Goal: Information Seeking & Learning: Learn about a topic

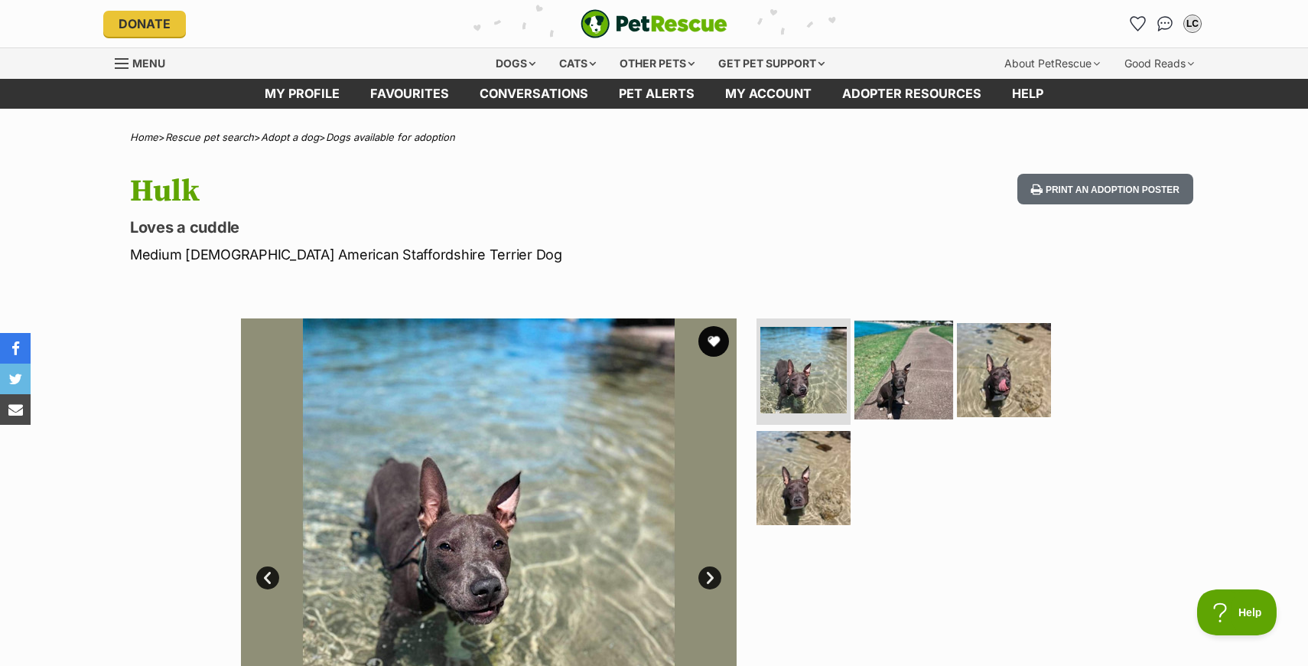
click at [895, 363] on img at bounding box center [904, 369] width 99 height 99
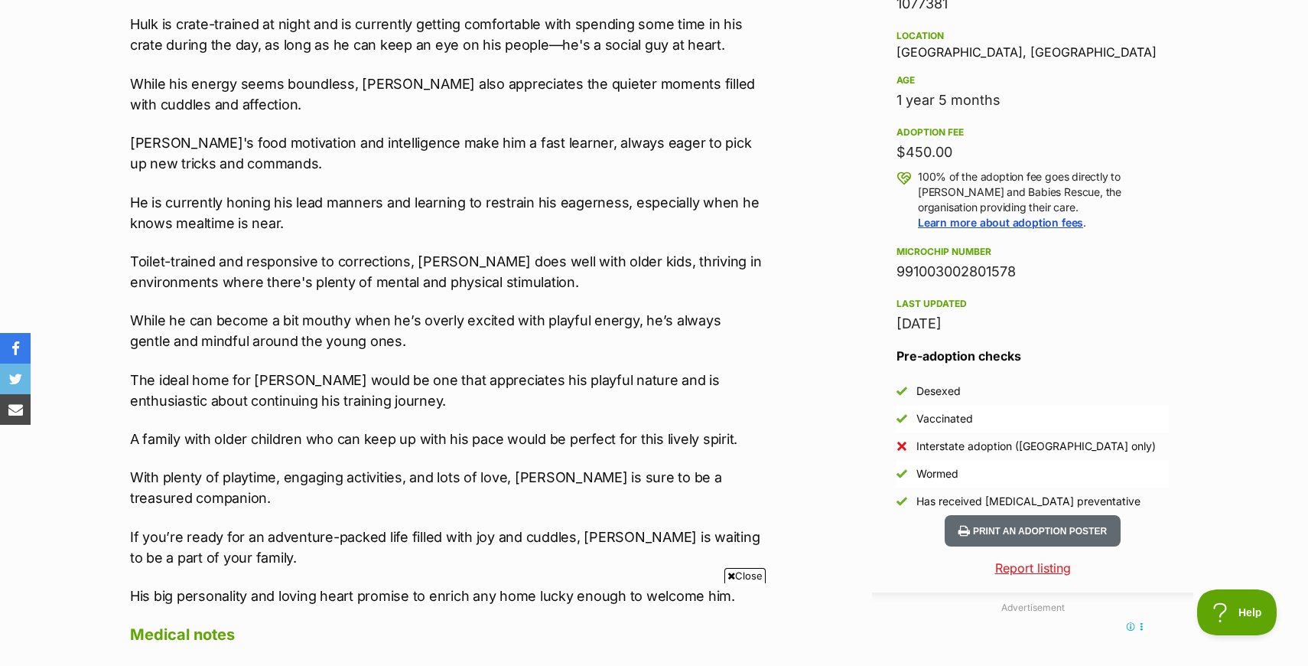
scroll to position [1001, 0]
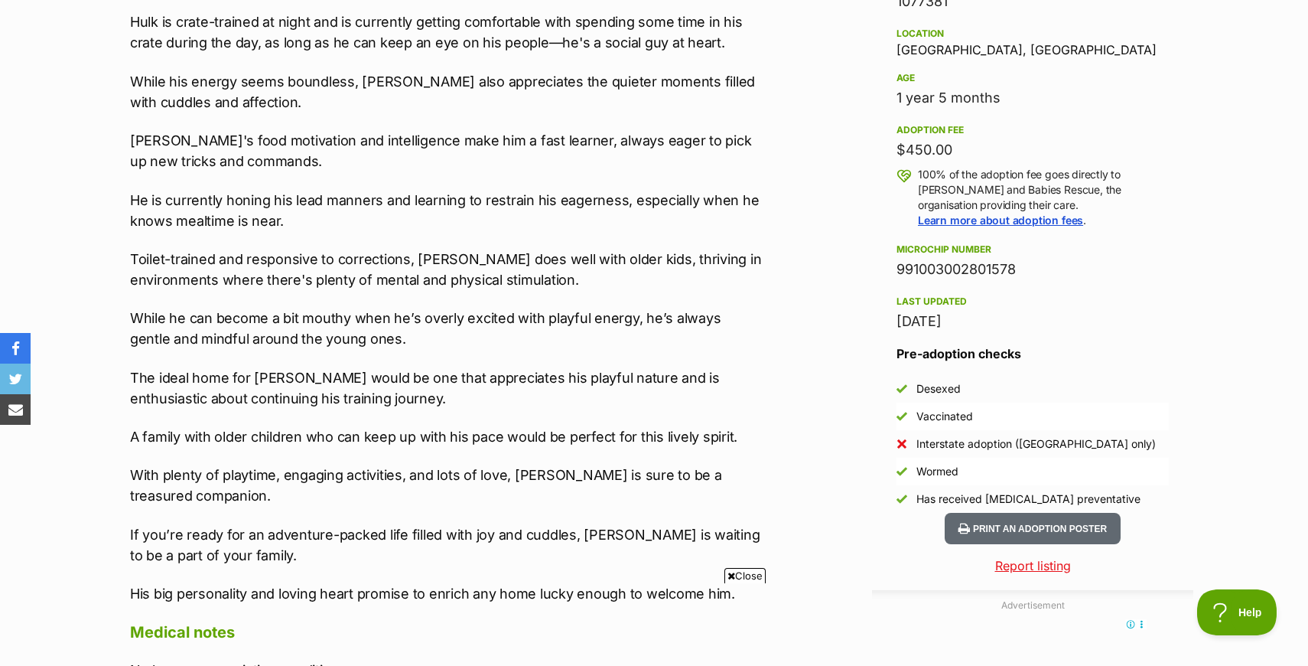
click at [739, 576] on span "Close" at bounding box center [745, 575] width 41 height 15
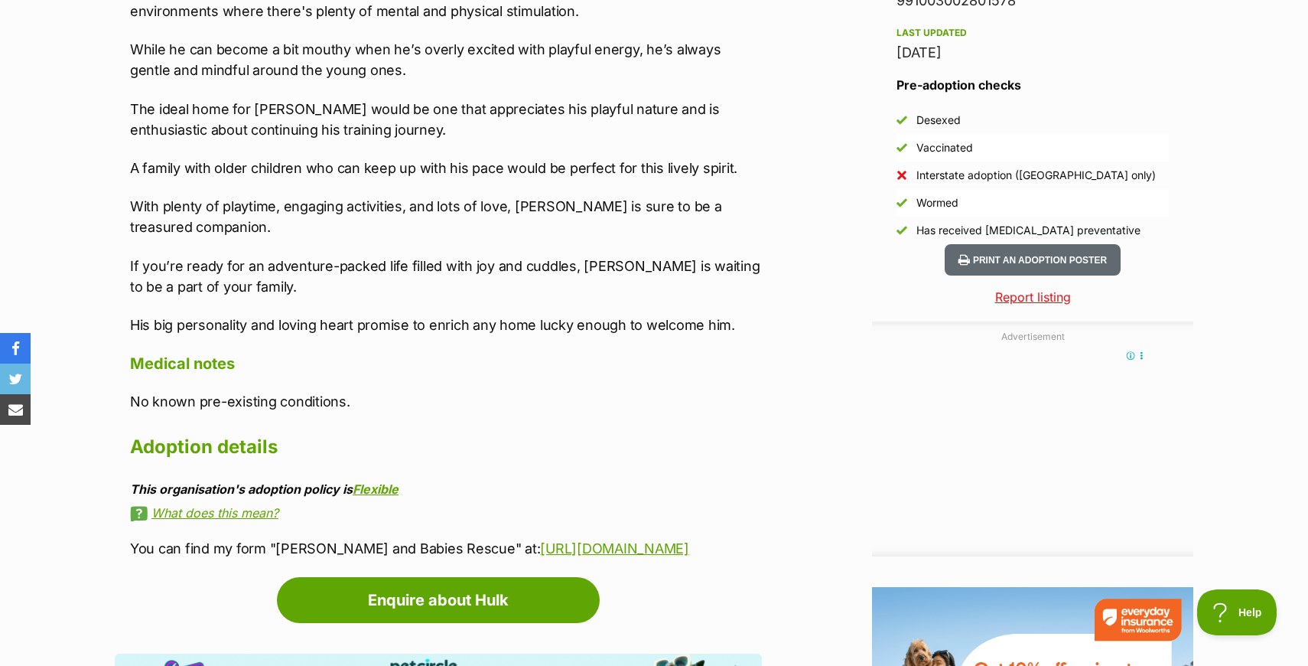
scroll to position [0, 0]
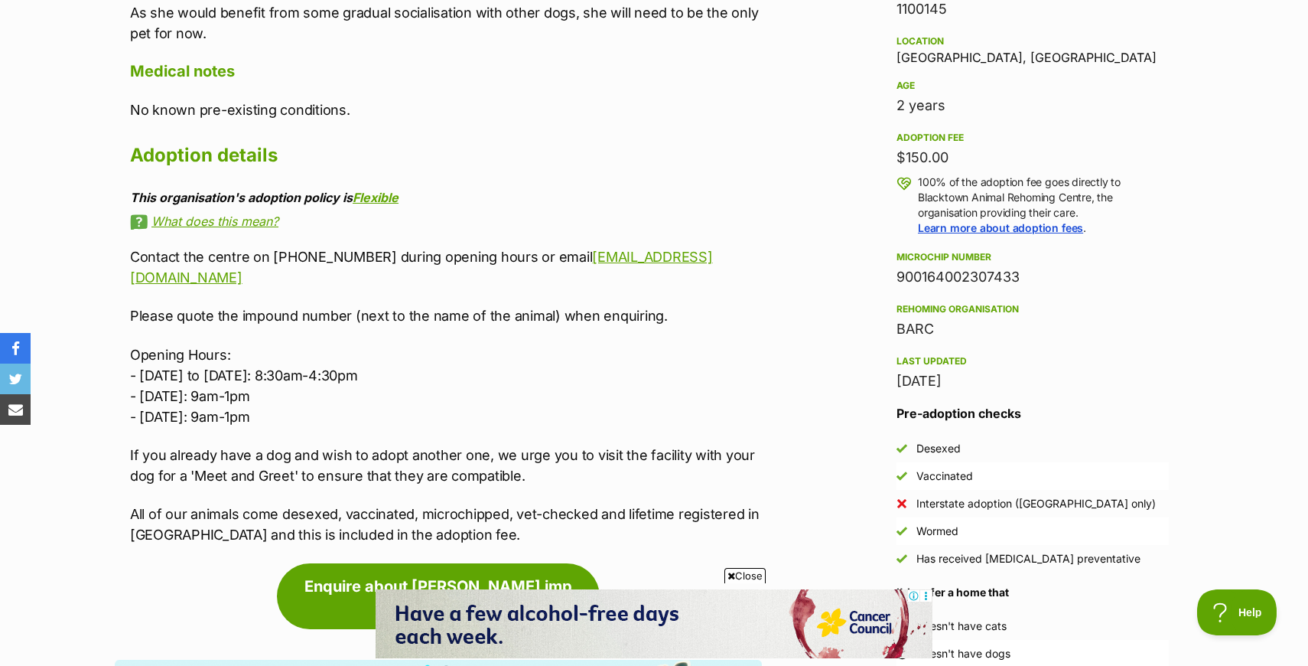
scroll to position [1015, 0]
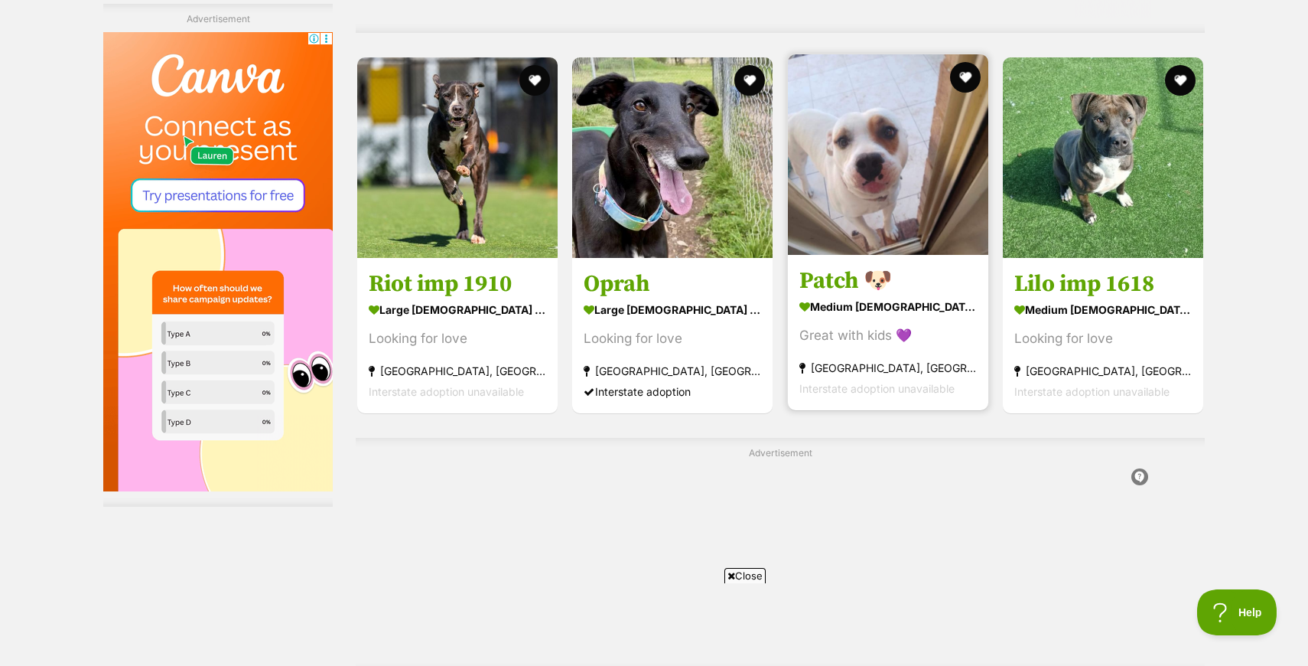
scroll to position [3071, 0]
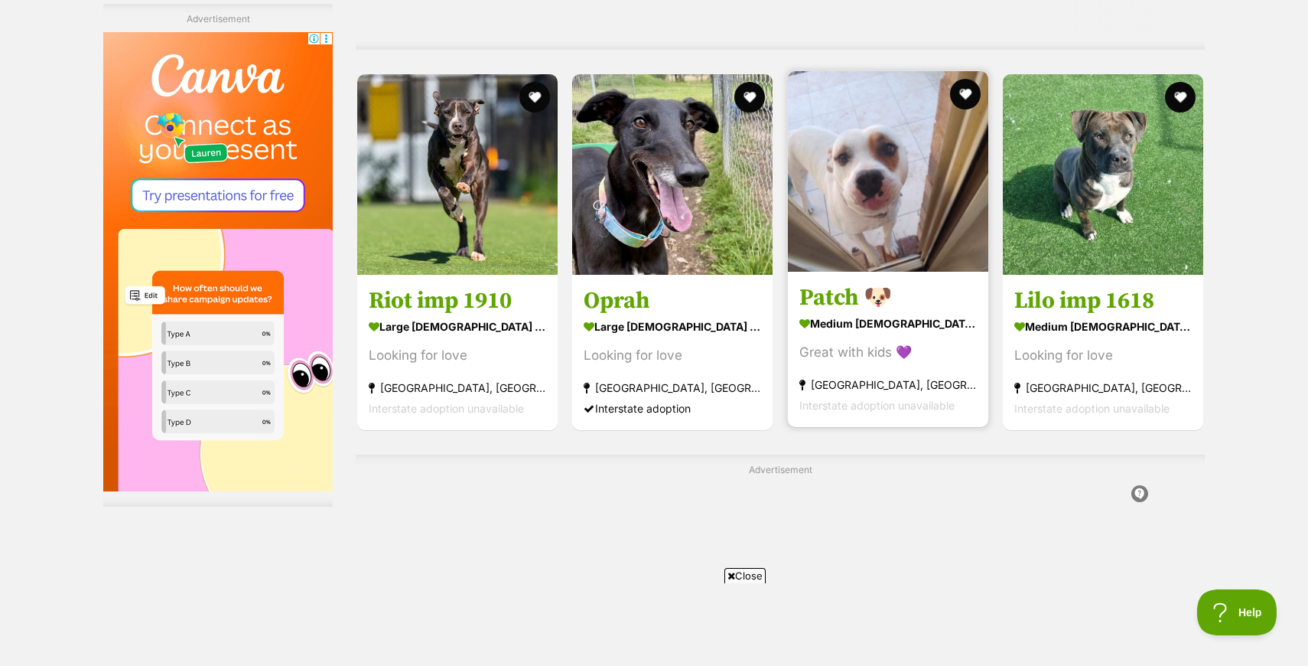
click at [874, 168] on img at bounding box center [888, 171] width 200 height 200
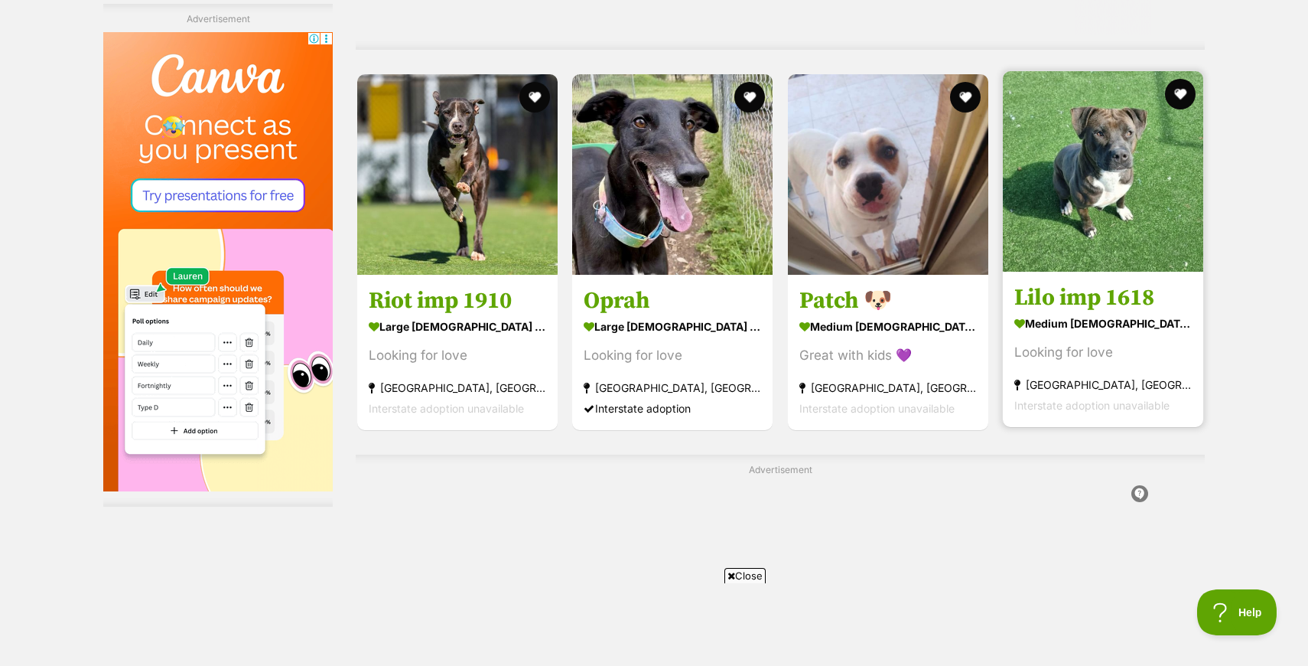
click at [1046, 149] on img at bounding box center [1103, 171] width 200 height 200
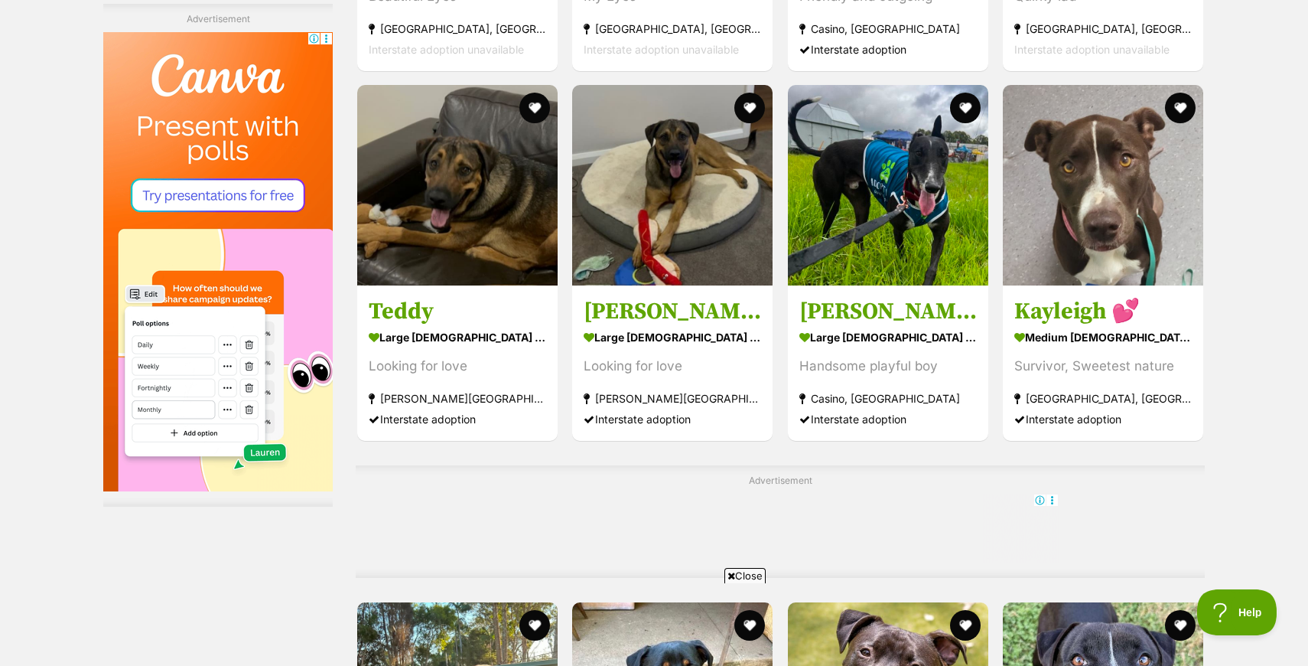
scroll to position [5599, 0]
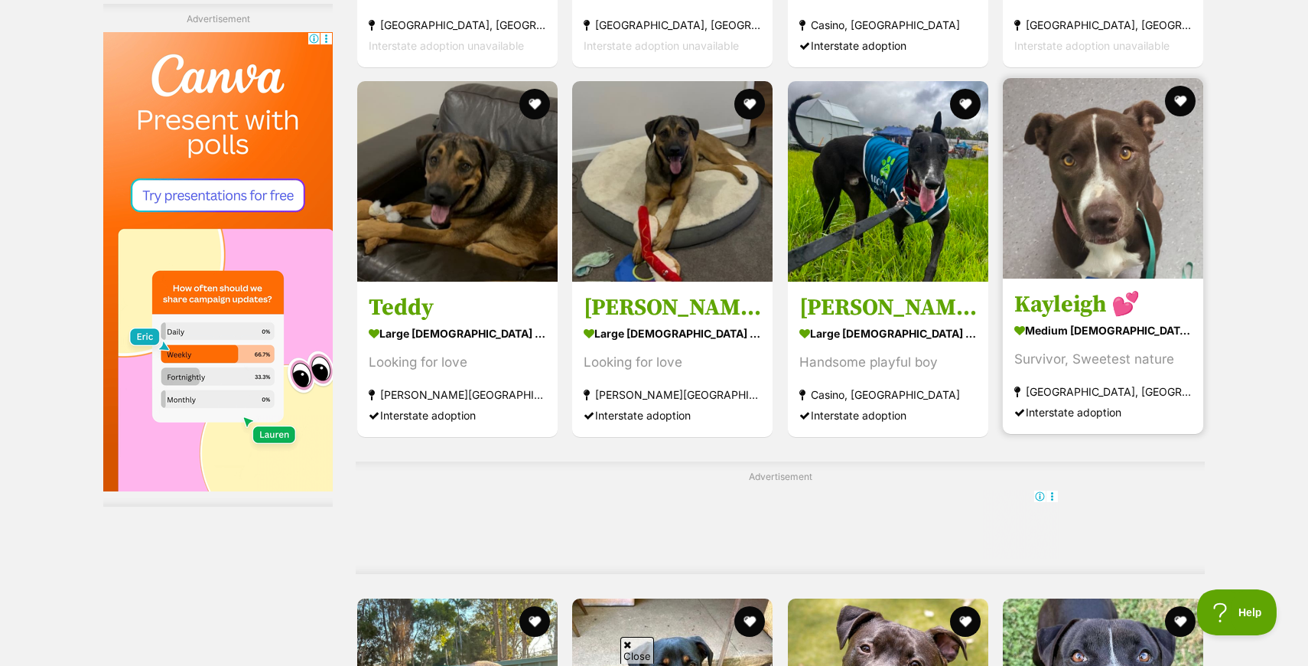
click at [1109, 150] on img at bounding box center [1103, 178] width 200 height 200
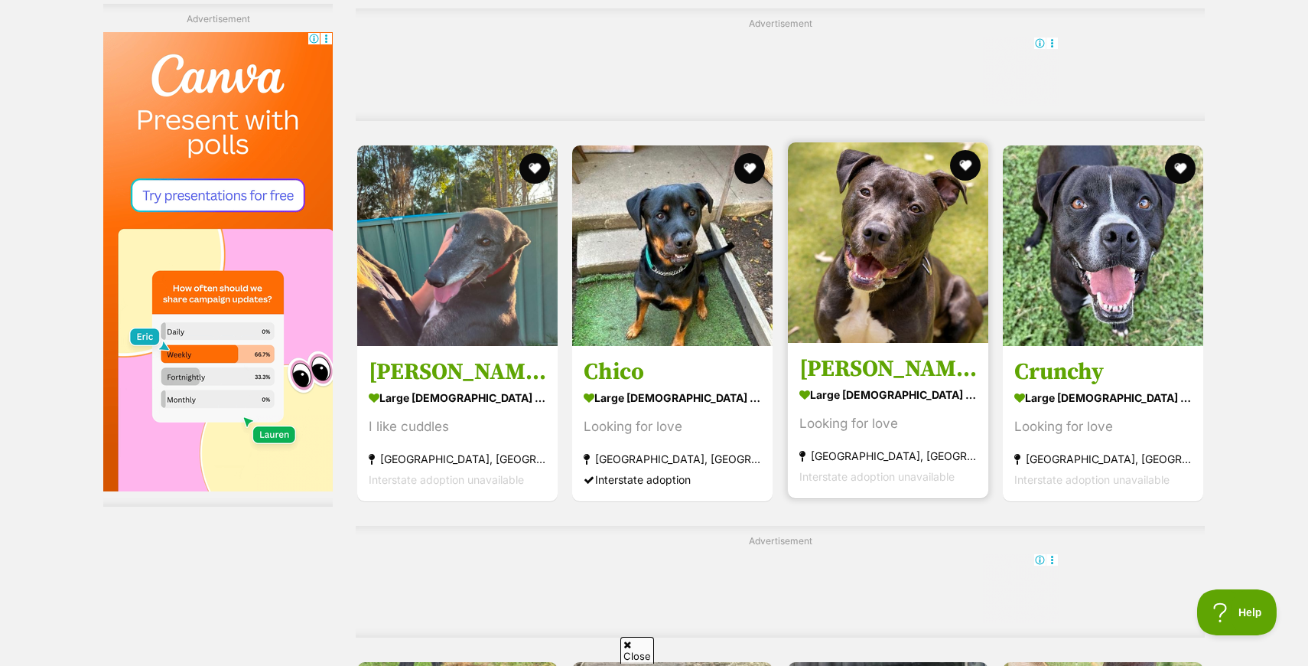
scroll to position [0, 0]
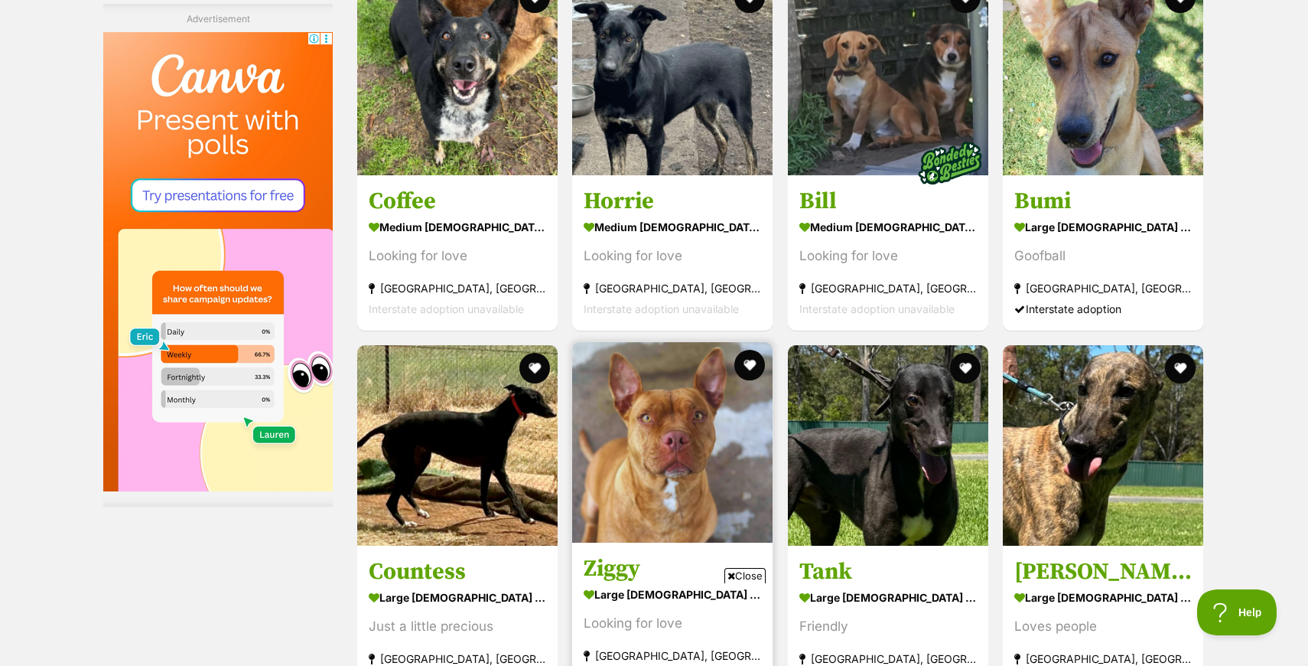
click at [712, 405] on img at bounding box center [672, 442] width 200 height 200
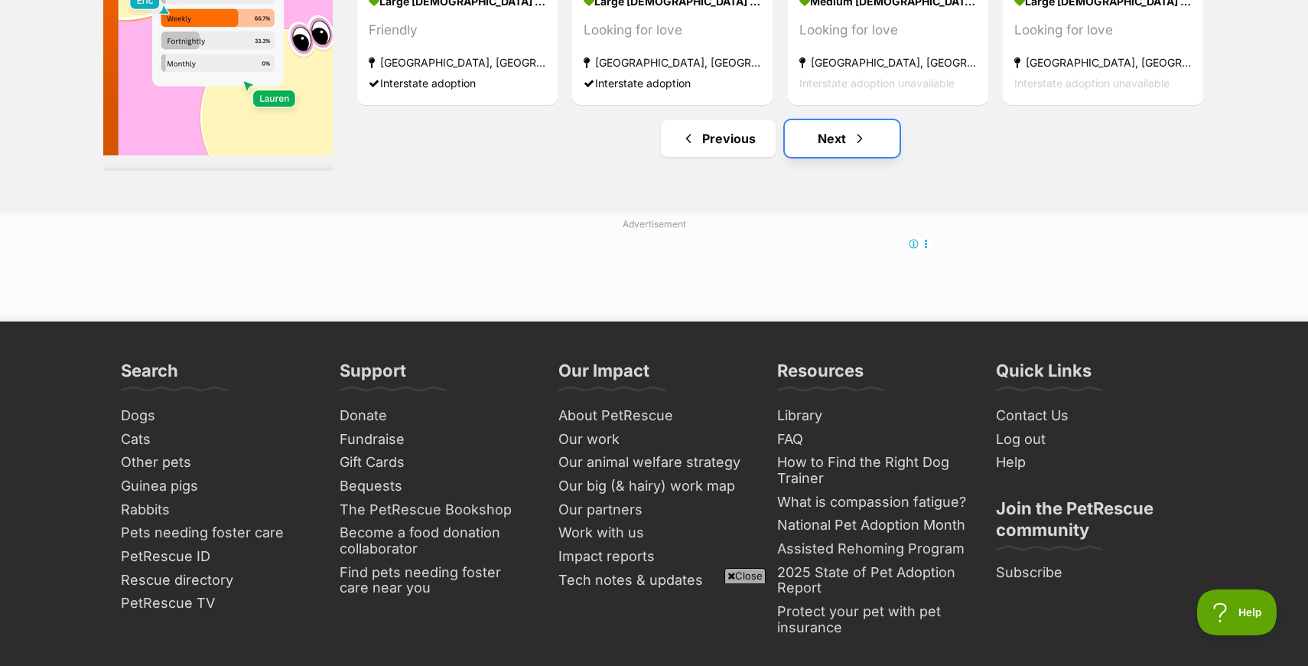
click at [834, 120] on link "Next" at bounding box center [842, 138] width 115 height 37
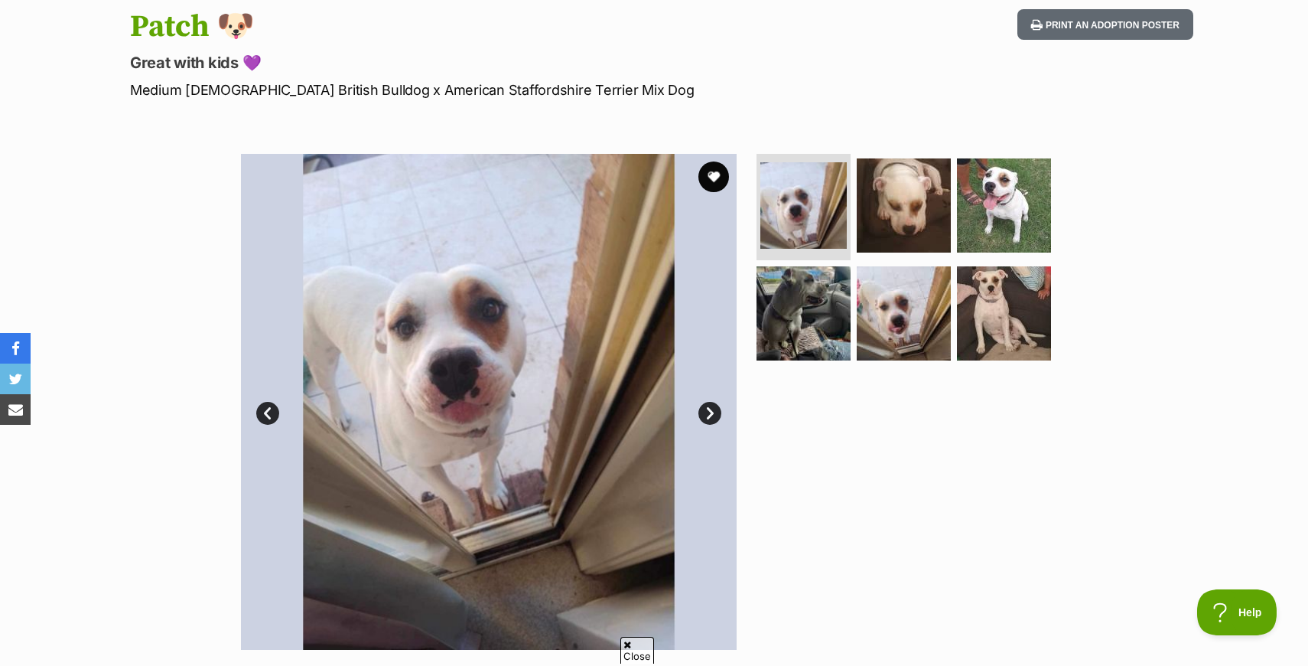
scroll to position [219, 0]
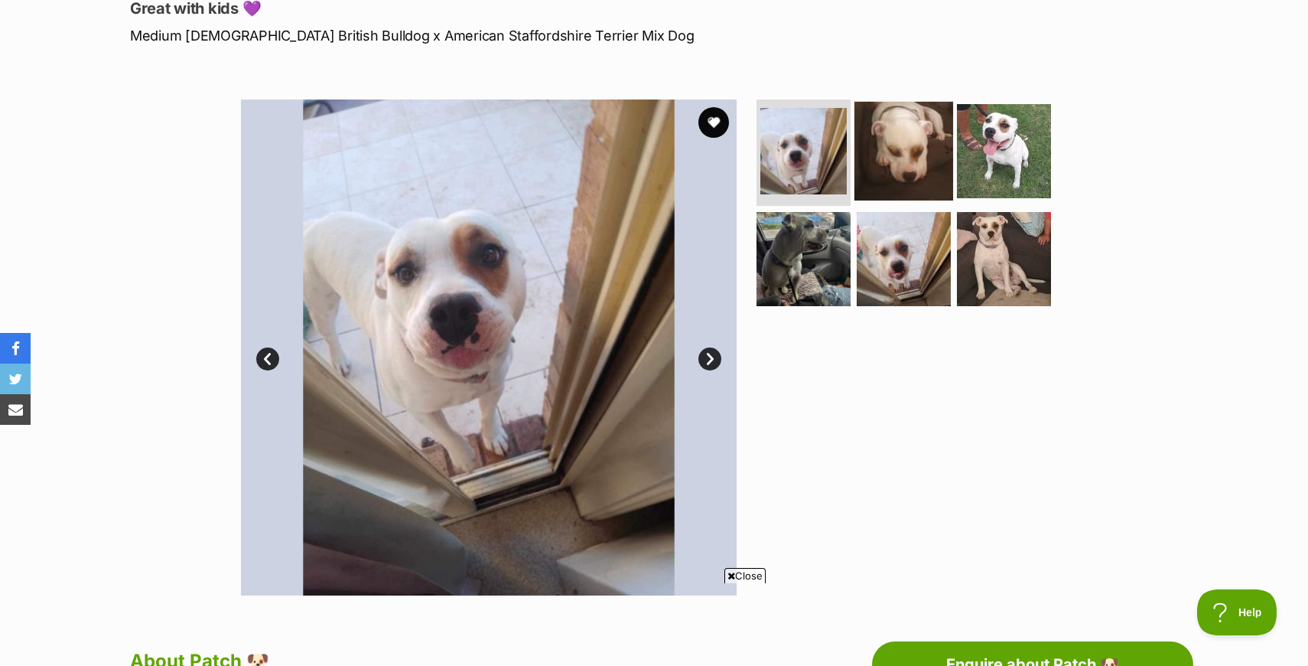
click at [857, 148] on img at bounding box center [904, 150] width 99 height 99
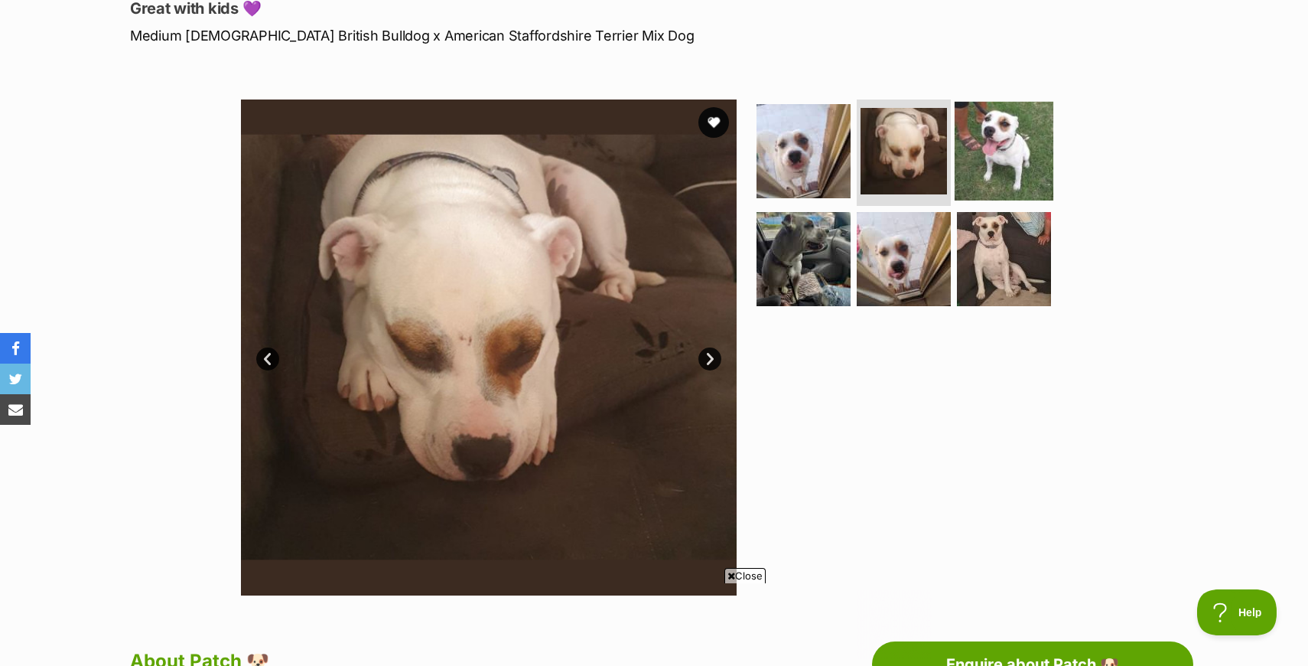
scroll to position [0, 0]
click at [997, 150] on img at bounding box center [1004, 150] width 99 height 99
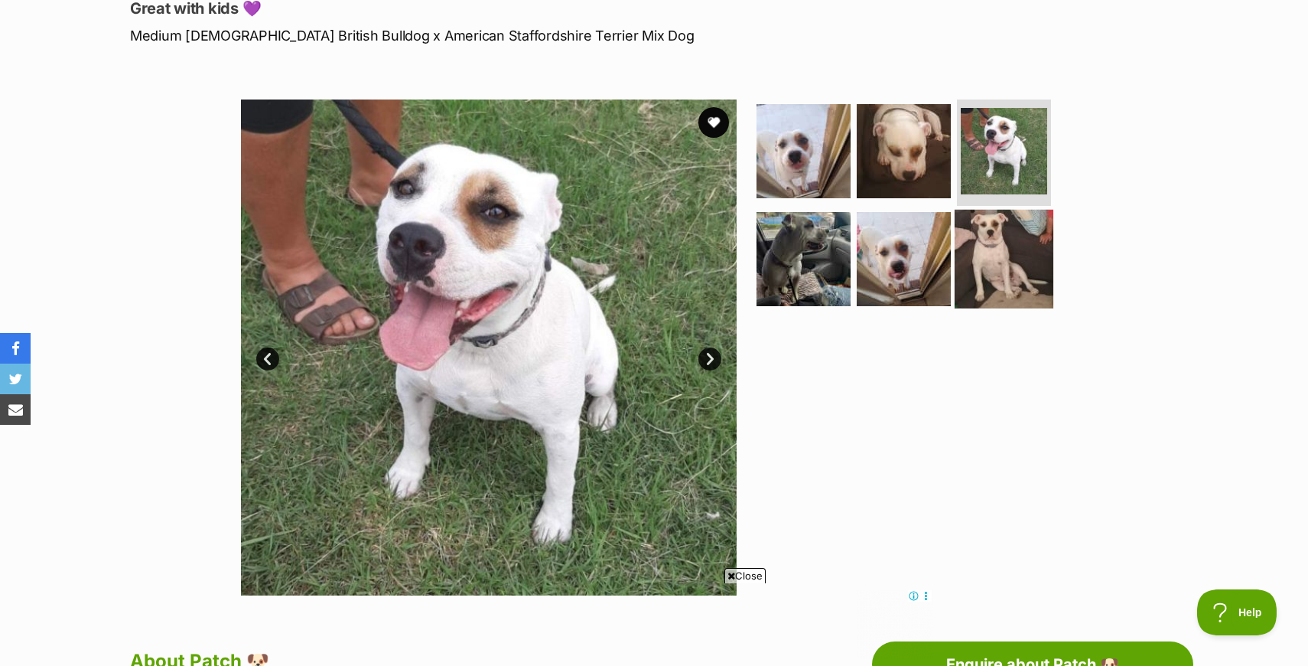
click at [995, 266] on img at bounding box center [1004, 259] width 99 height 99
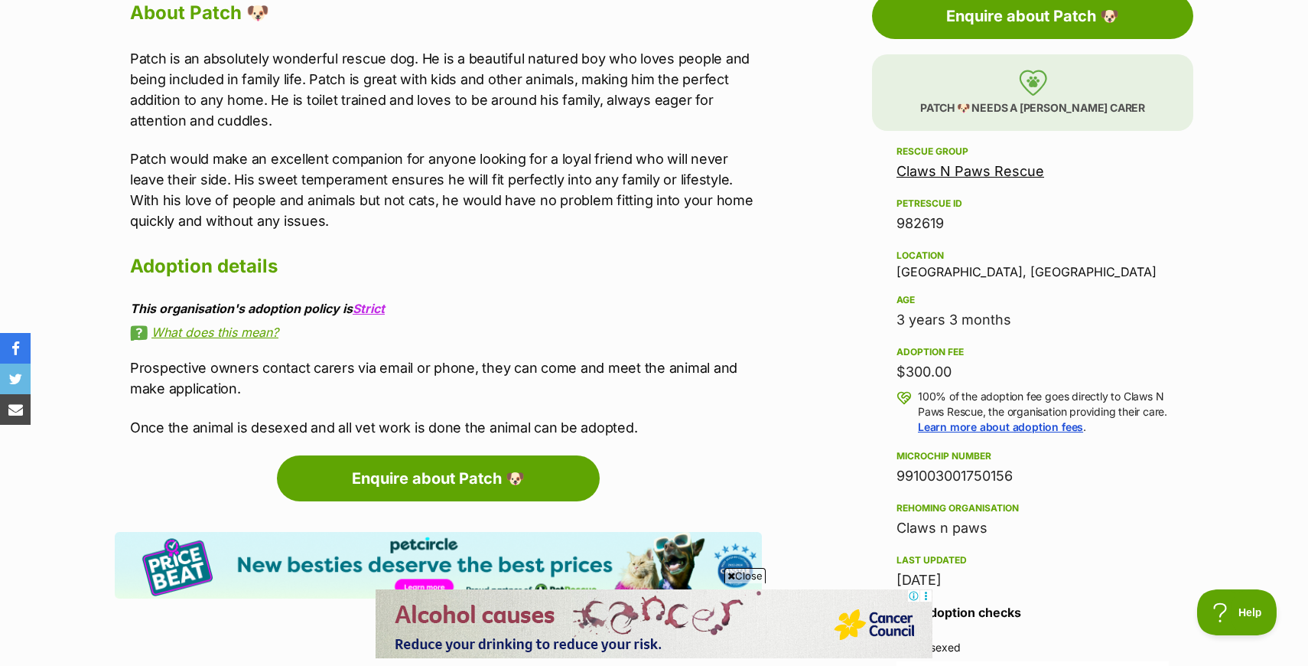
scroll to position [889, 0]
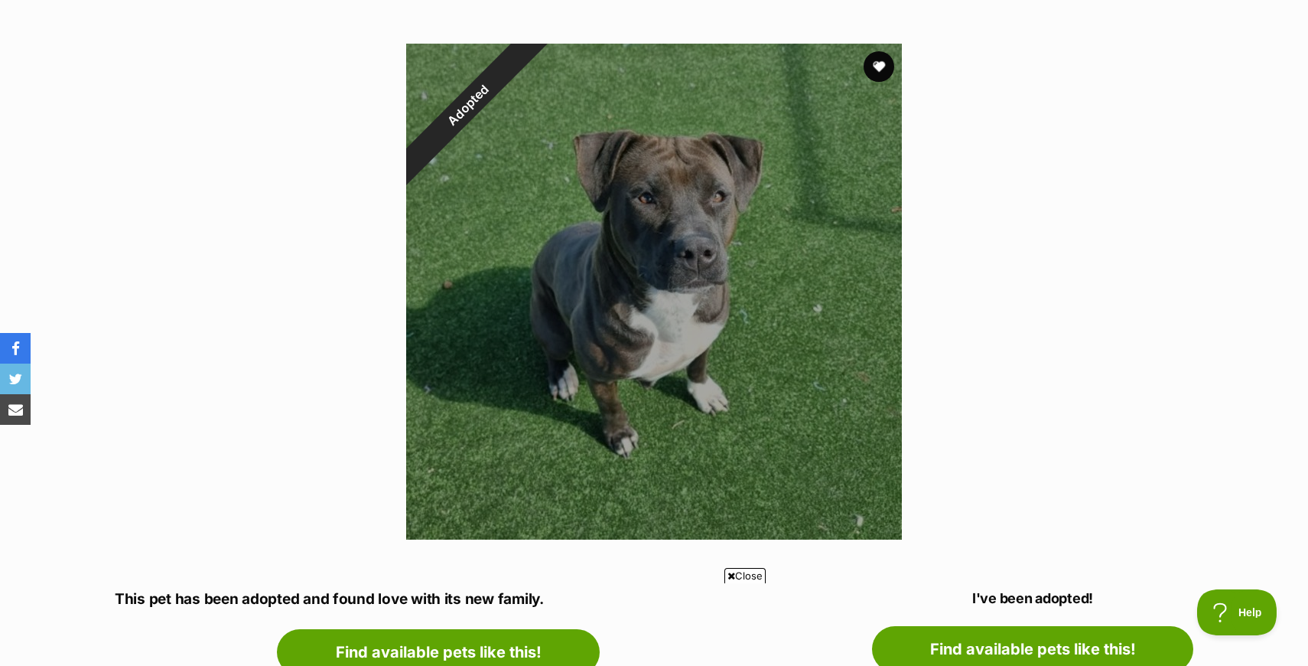
scroll to position [274, 0]
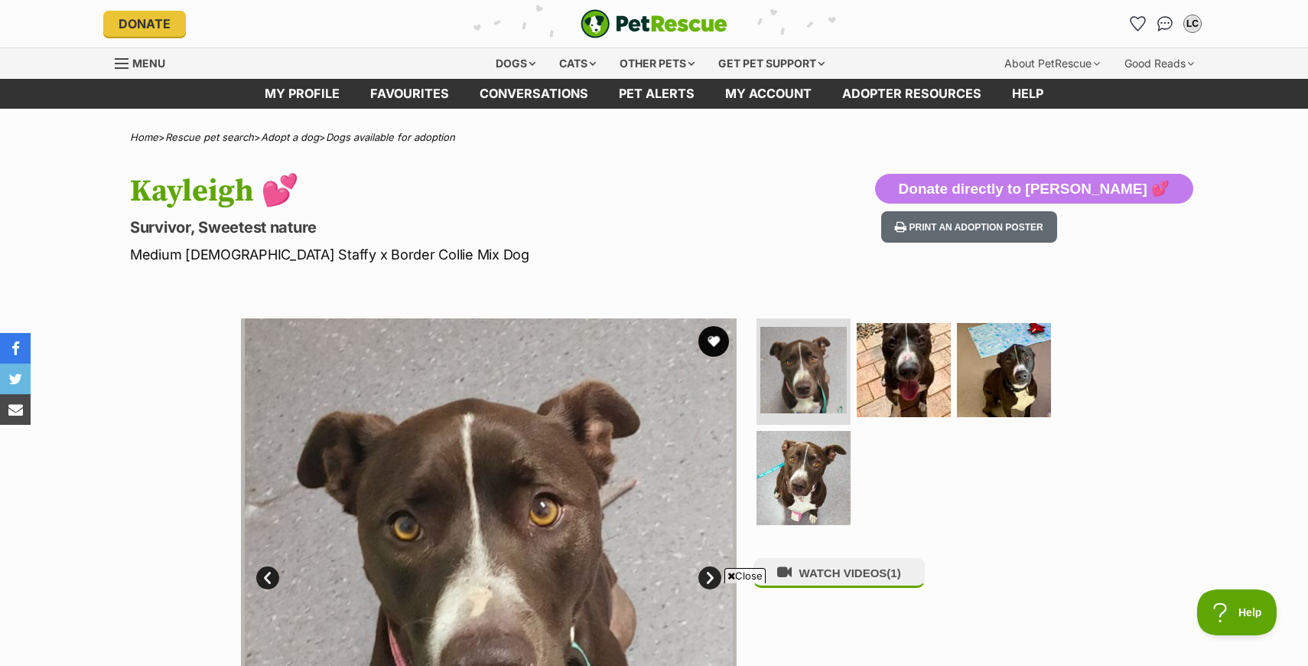
scroll to position [135, 0]
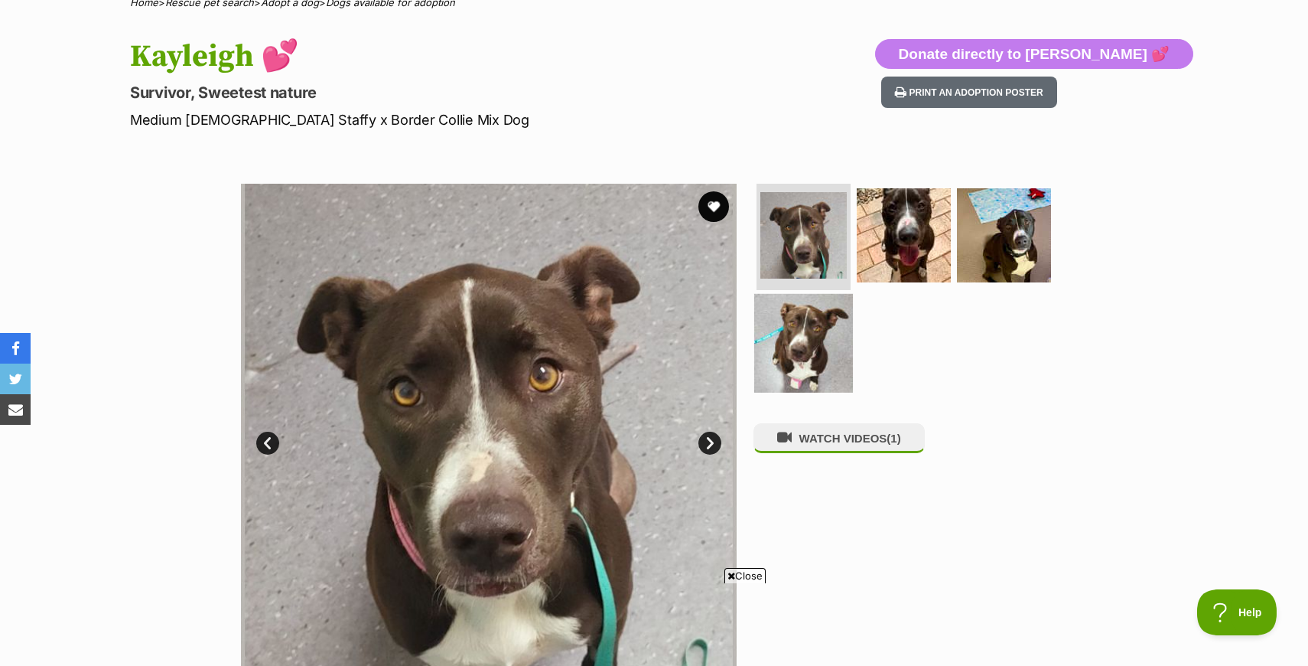
click at [809, 327] on img at bounding box center [803, 343] width 99 height 99
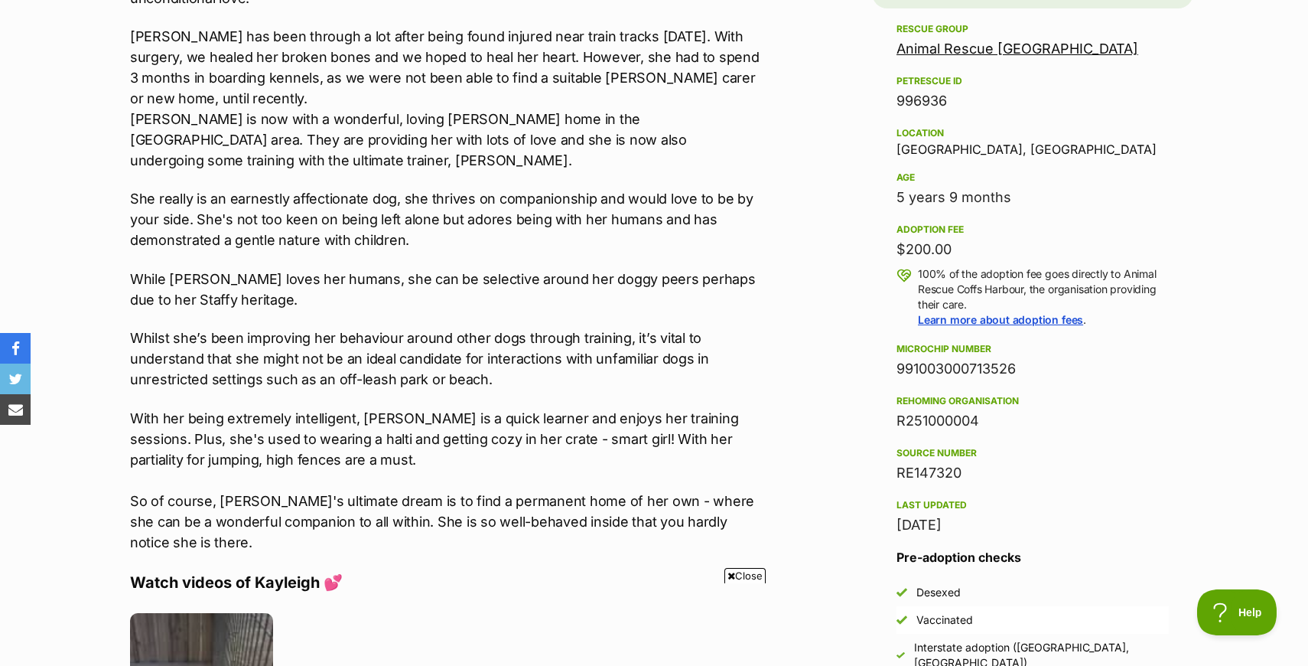
scroll to position [990, 0]
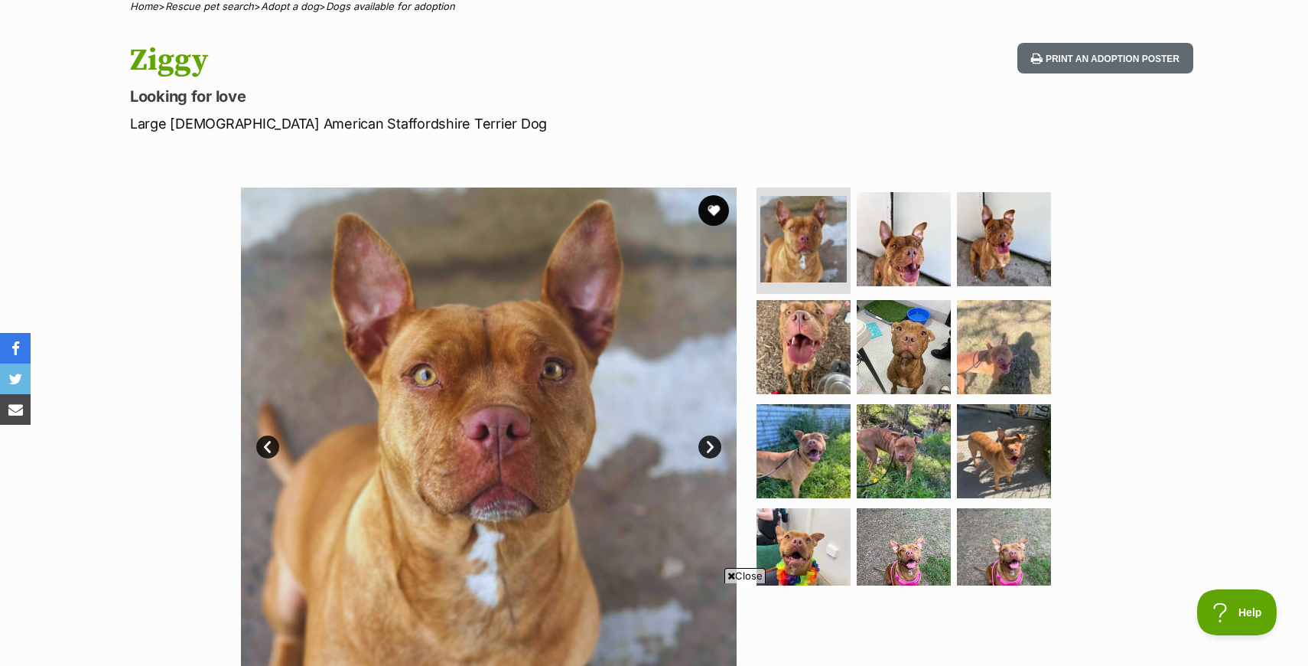
scroll to position [165, 0]
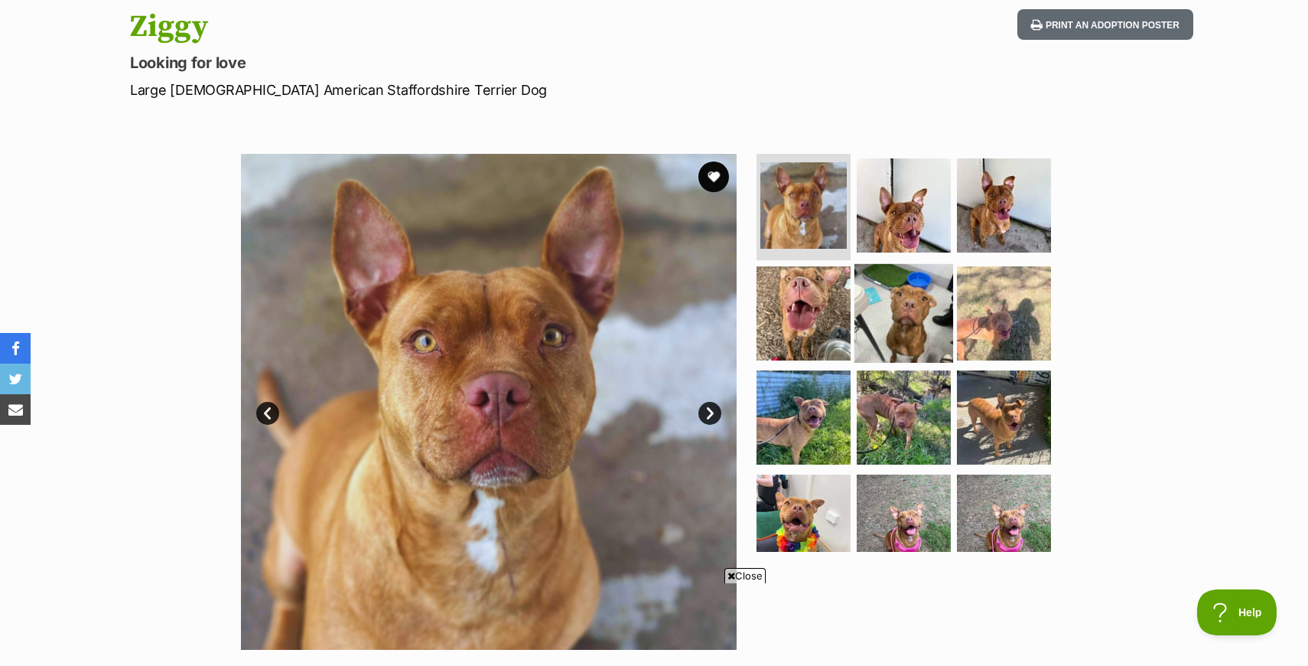
click at [878, 295] on img at bounding box center [904, 313] width 99 height 99
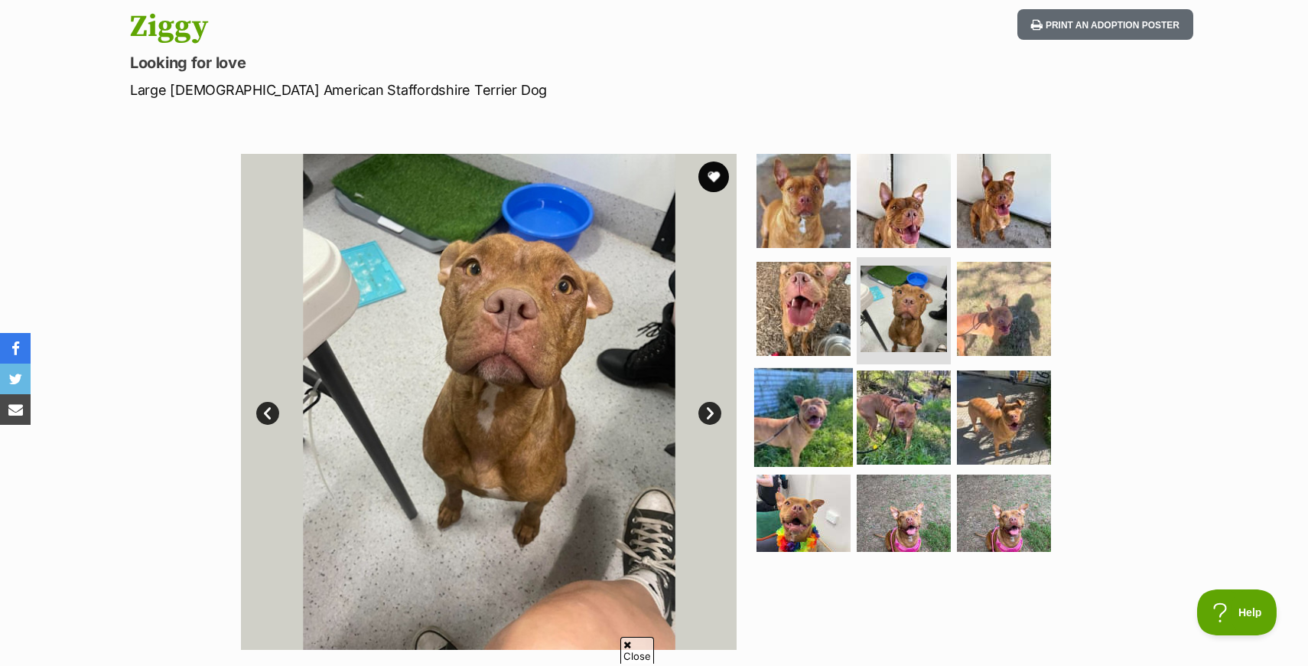
click at [832, 385] on img at bounding box center [803, 417] width 99 height 99
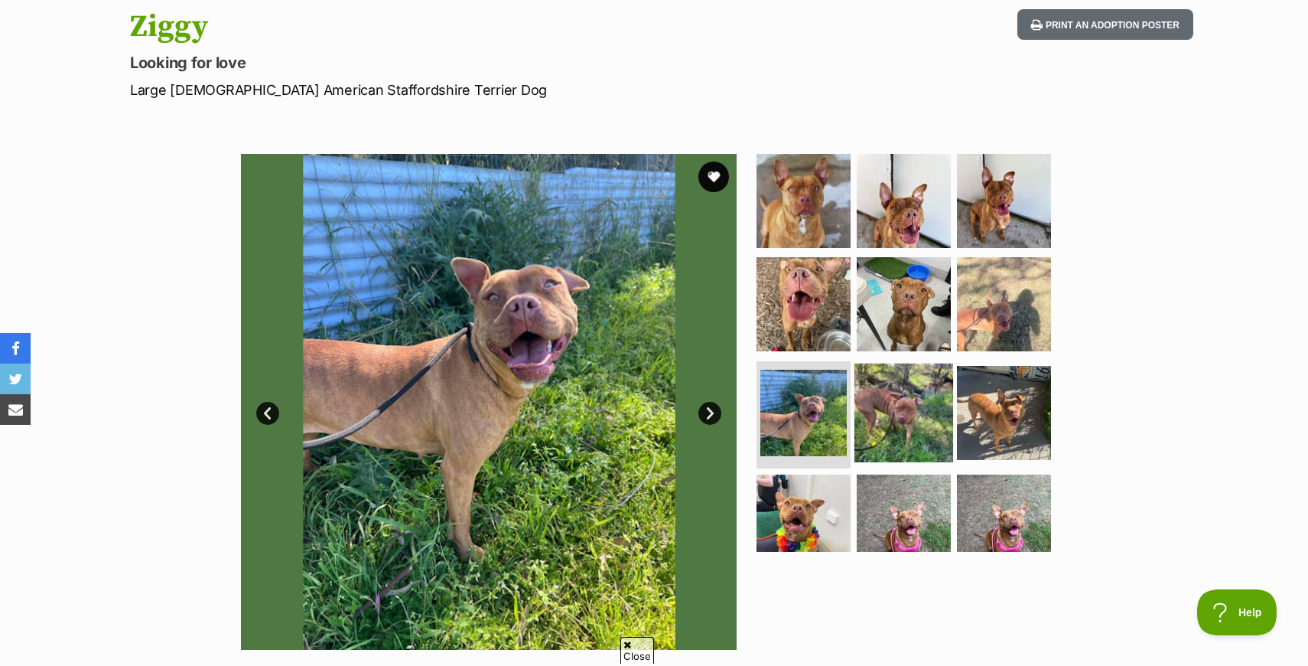
scroll to position [0, 0]
click at [881, 409] on img at bounding box center [904, 412] width 99 height 99
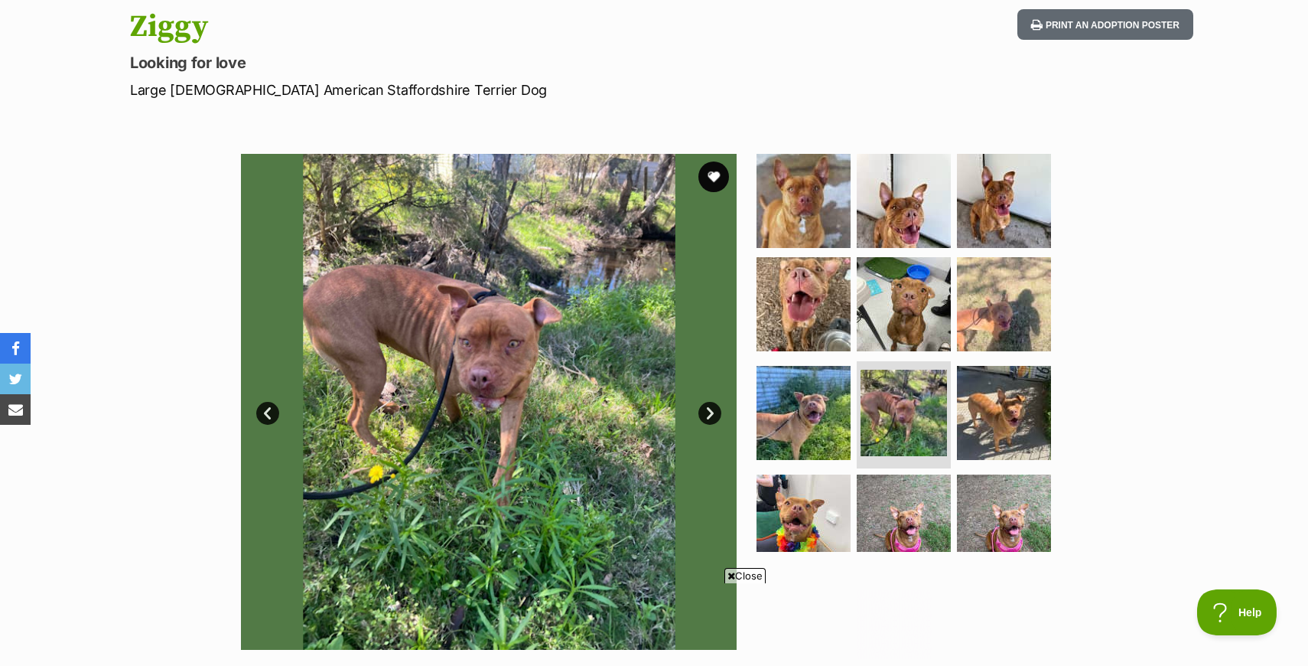
click at [901, 467] on ul at bounding box center [911, 353] width 314 height 398
click at [909, 496] on img at bounding box center [904, 521] width 99 height 99
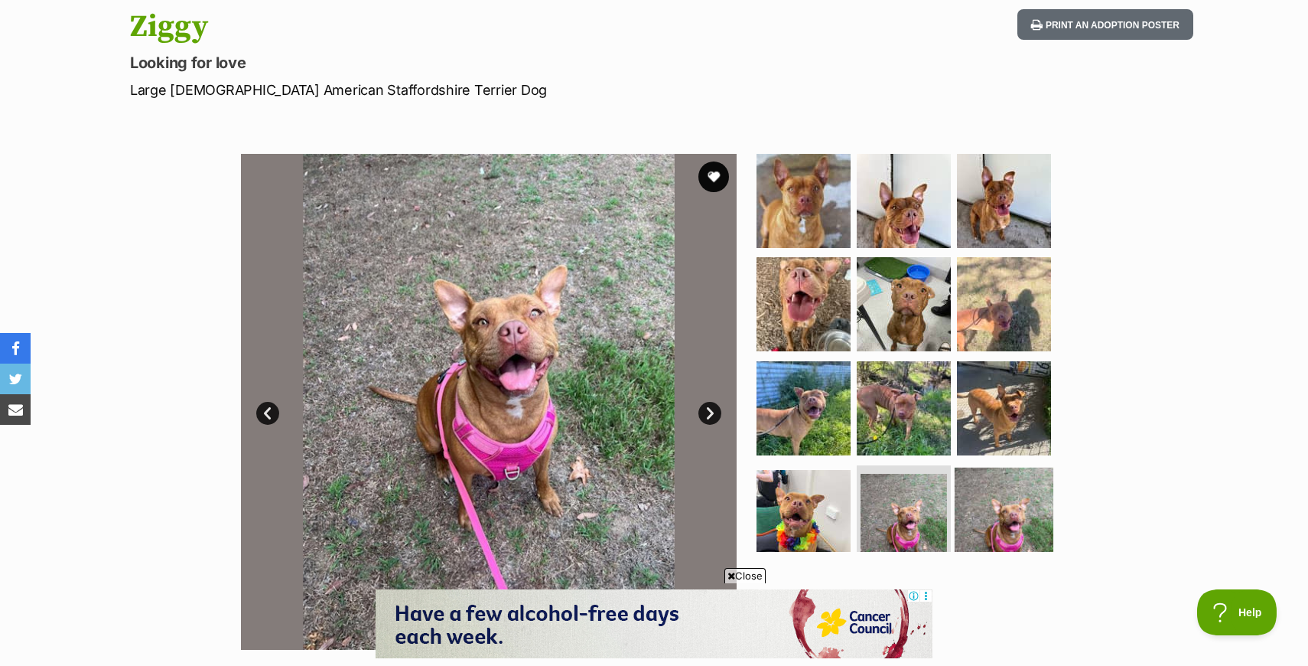
click at [974, 493] on img at bounding box center [1004, 516] width 99 height 99
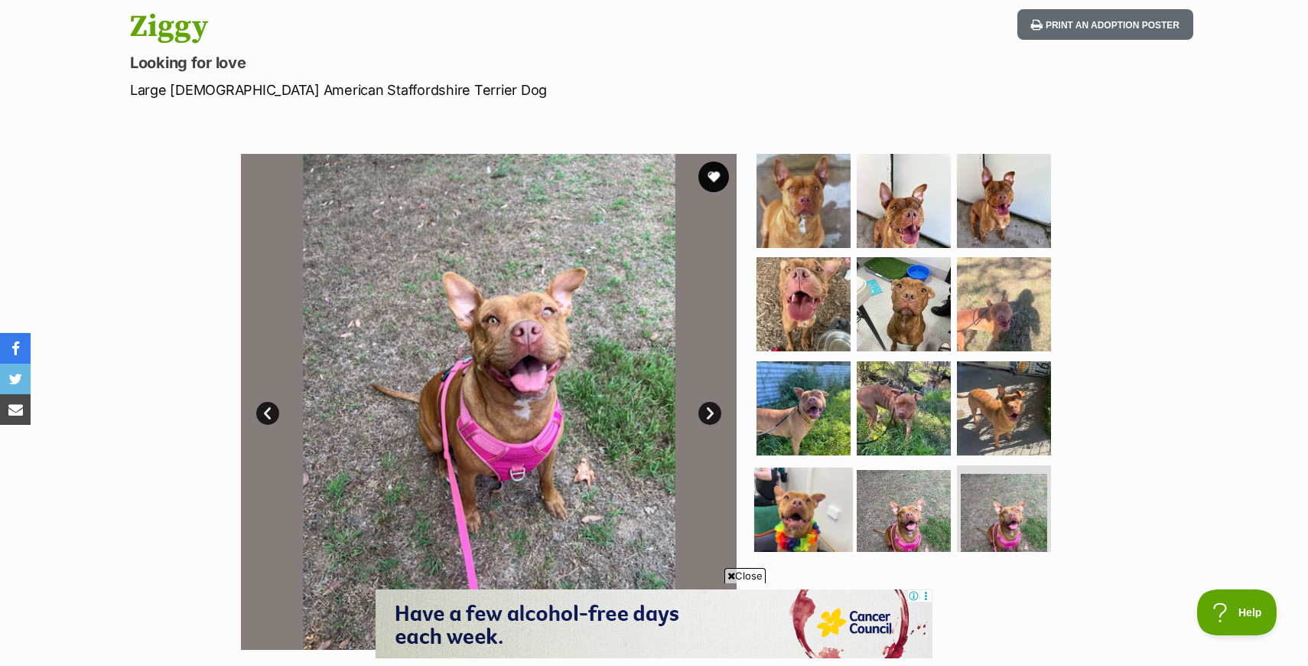
click at [801, 485] on img at bounding box center [803, 516] width 99 height 99
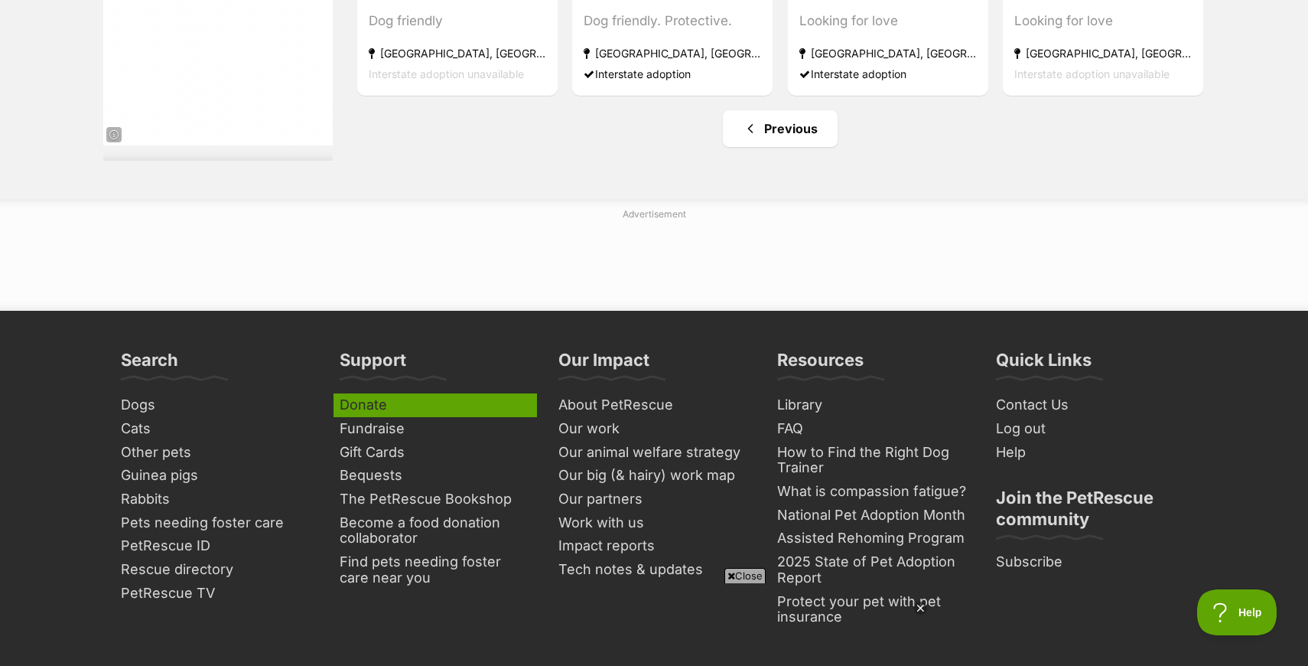
scroll to position [4976, 0]
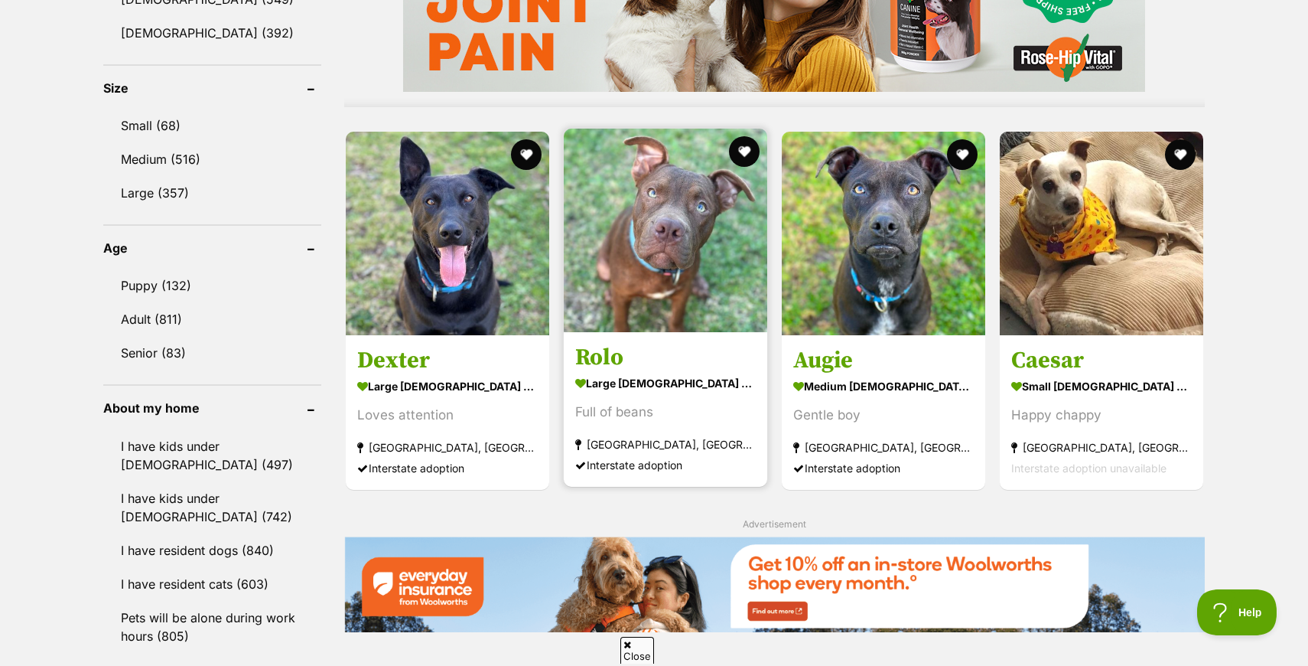
click at [674, 294] on img at bounding box center [666, 231] width 204 height 204
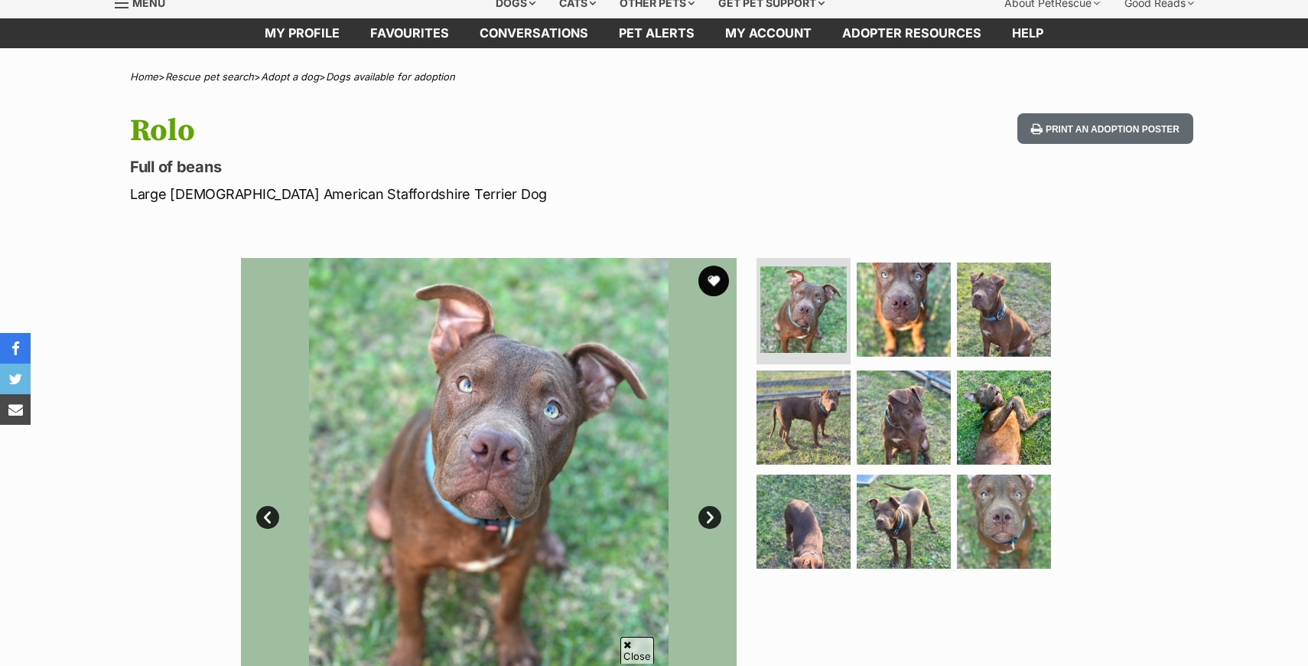
scroll to position [77, 0]
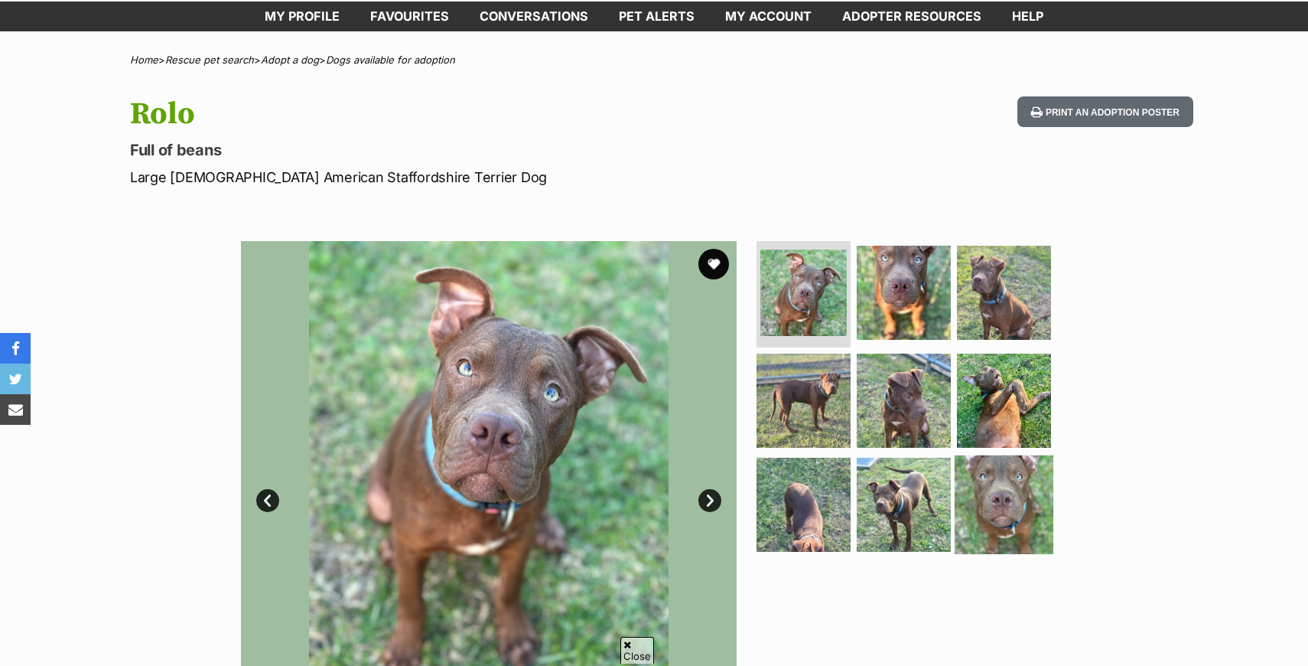
click at [1017, 476] on img at bounding box center [1004, 504] width 99 height 99
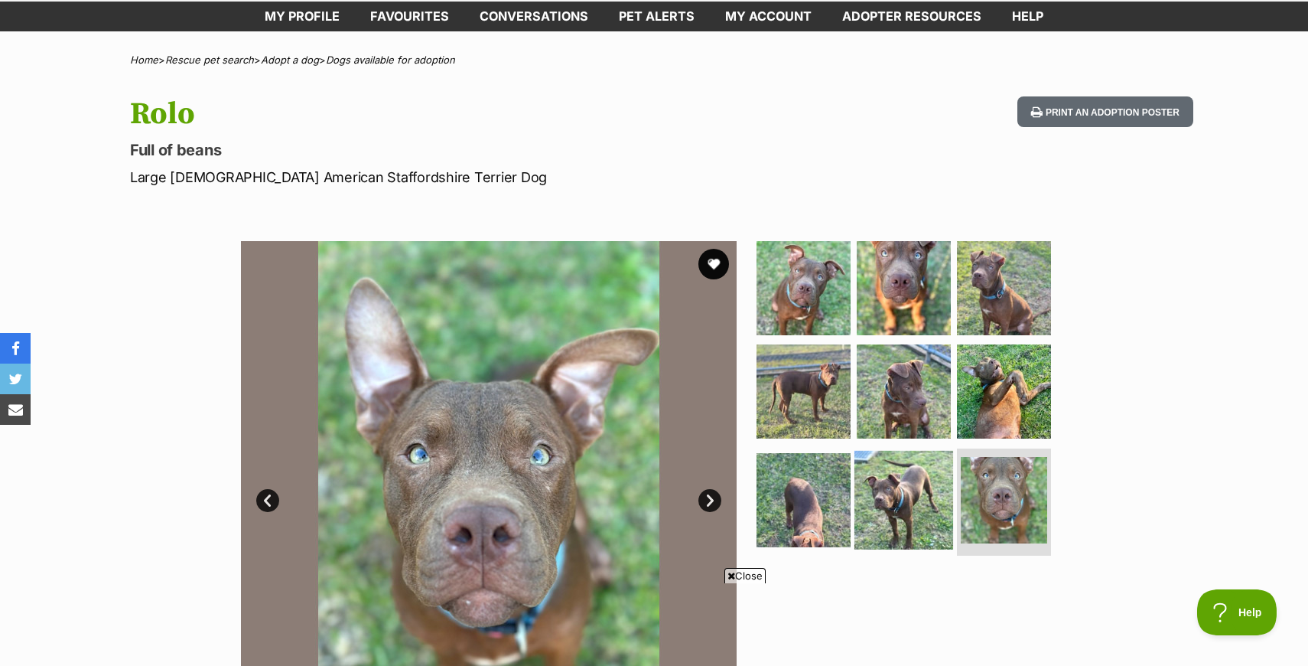
scroll to position [0, 0]
click at [924, 499] on img at bounding box center [904, 500] width 99 height 99
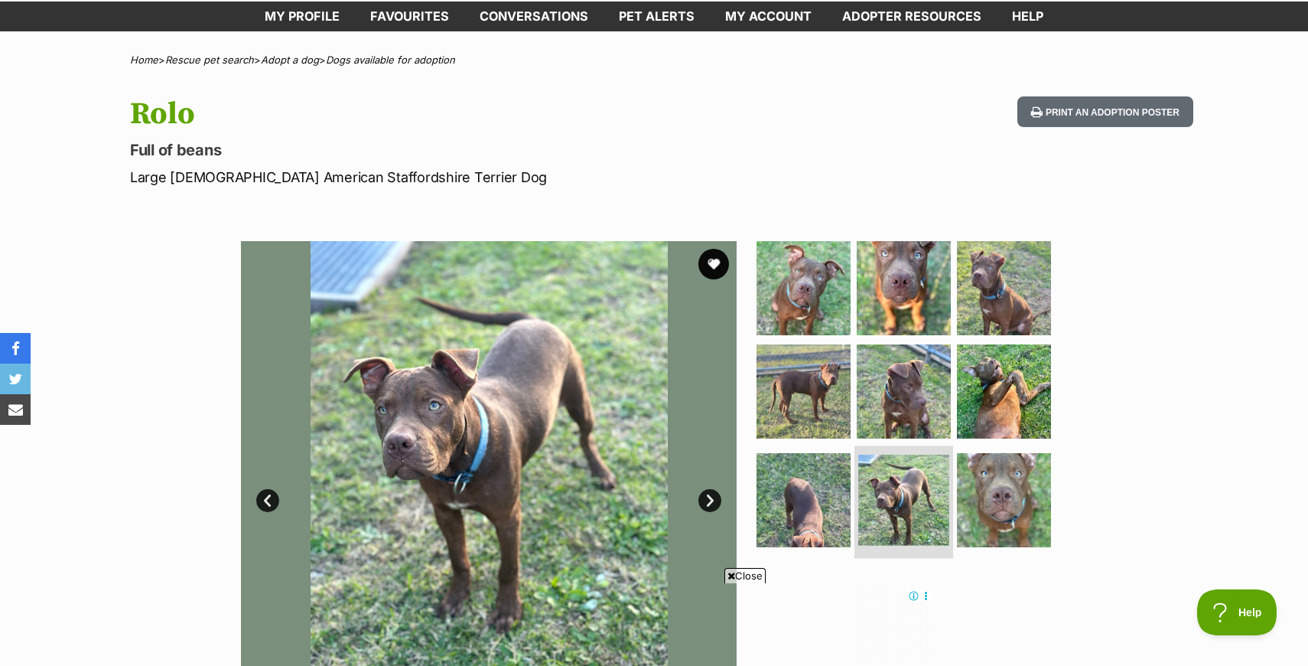
click at [866, 500] on img at bounding box center [903, 499] width 91 height 91
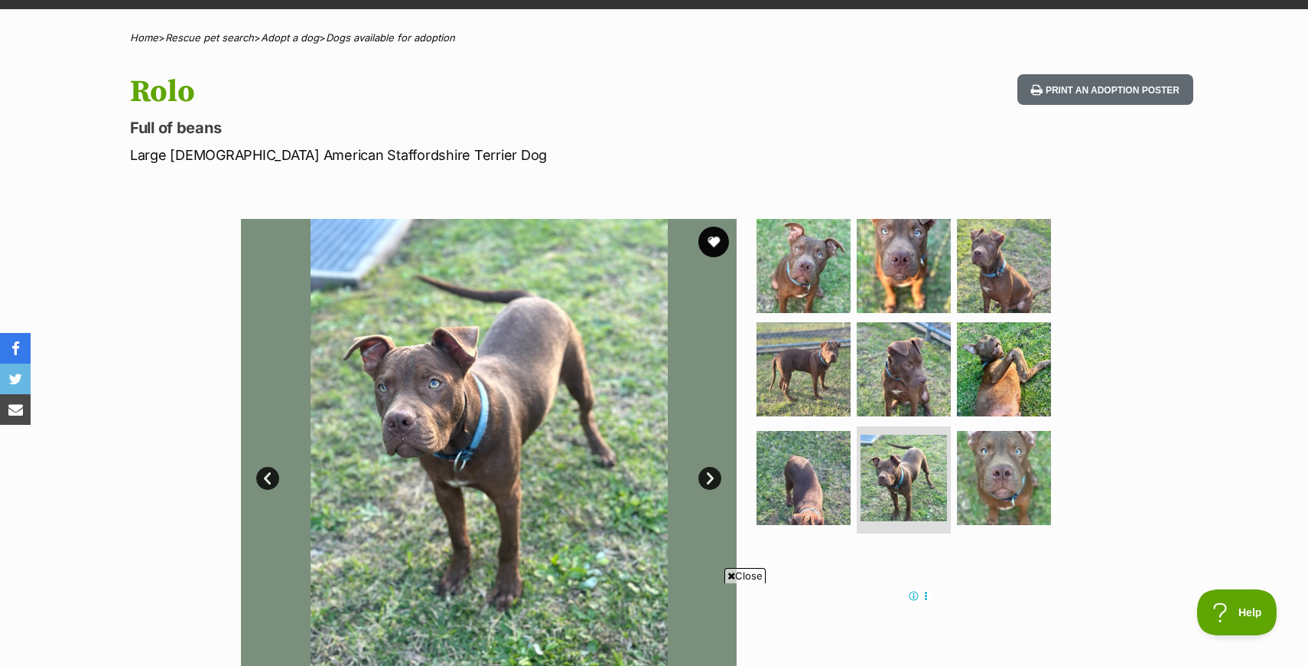
scroll to position [144, 0]
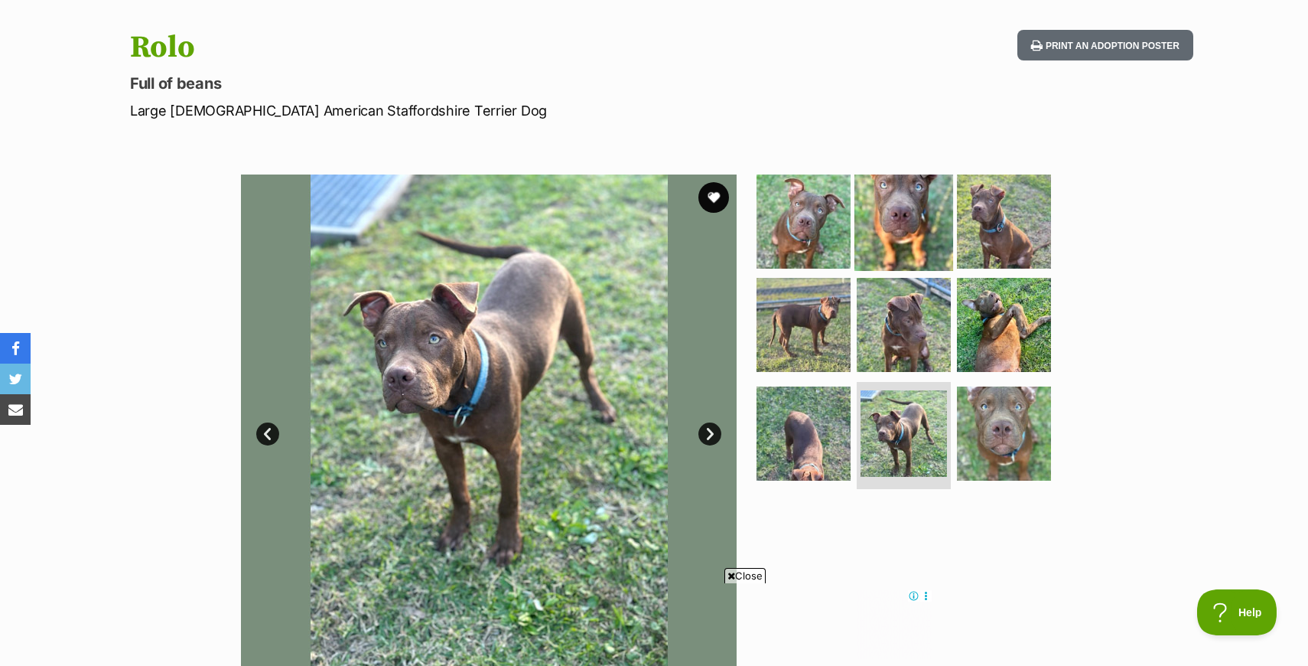
click at [876, 246] on img at bounding box center [904, 220] width 99 height 99
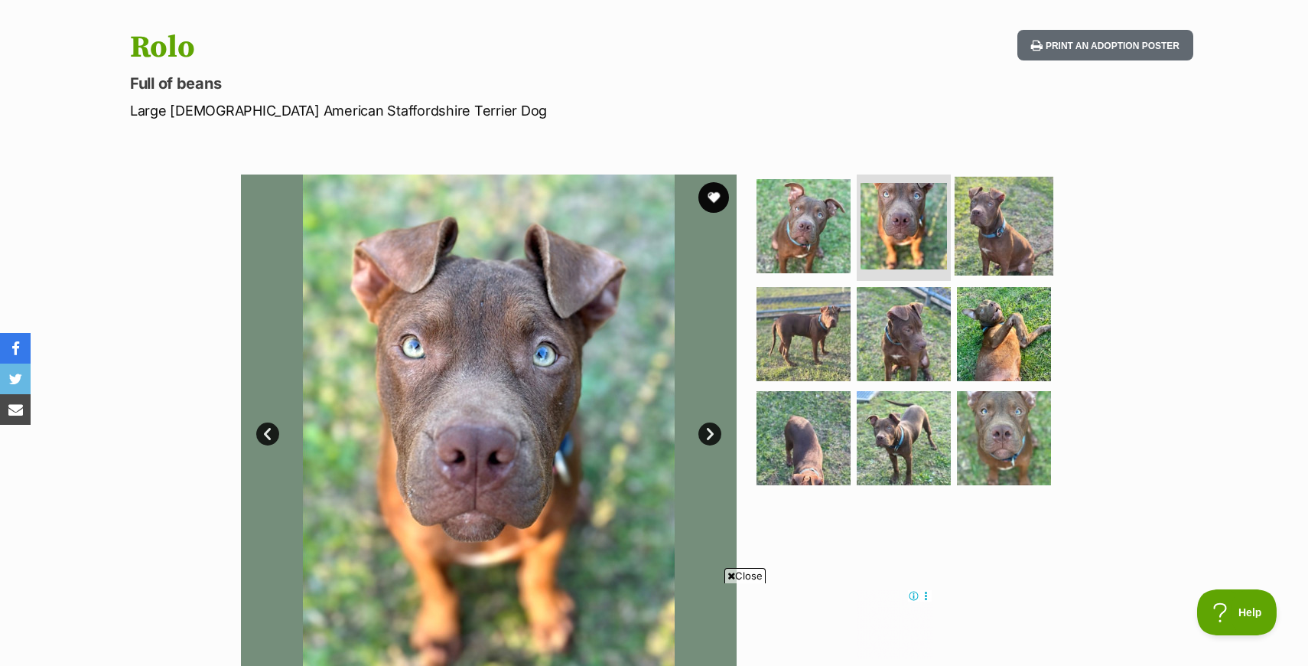
click at [963, 236] on img at bounding box center [1004, 225] width 99 height 99
